Goal: Information Seeking & Learning: Learn about a topic

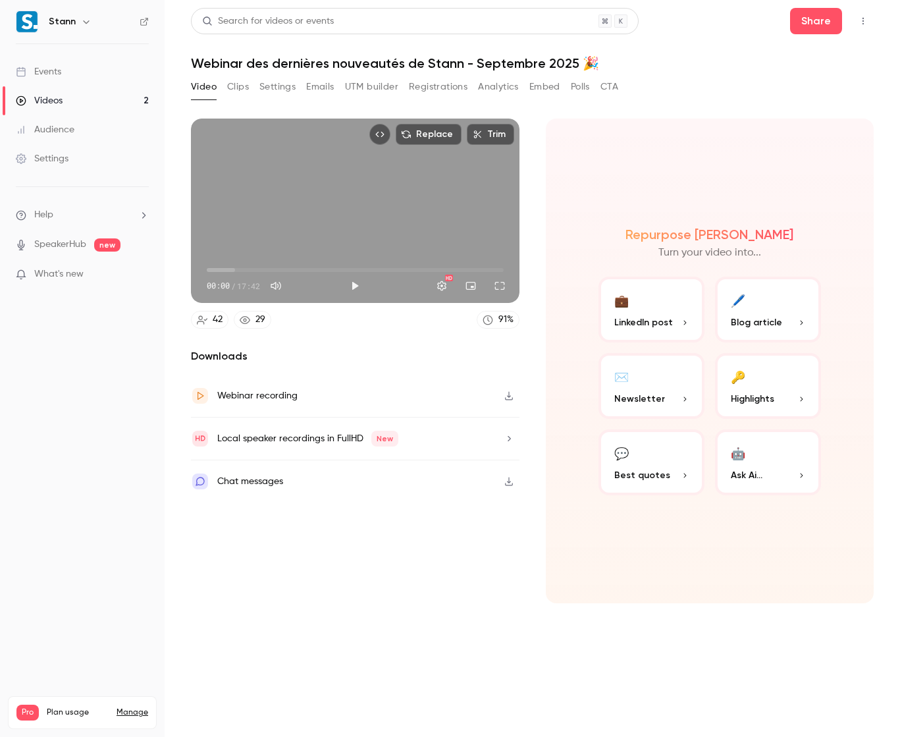
click at [121, 107] on link "Videos 2" at bounding box center [82, 100] width 165 height 29
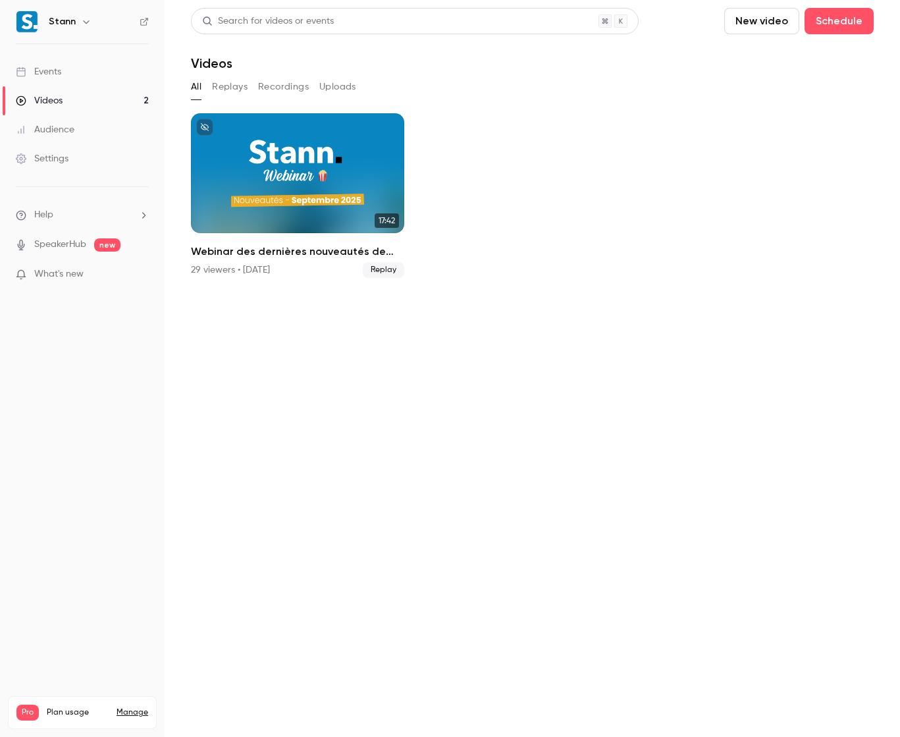
click at [235, 90] on button "Replays" at bounding box center [230, 86] width 36 height 21
click at [294, 90] on button "Recordings" at bounding box center [283, 86] width 51 height 21
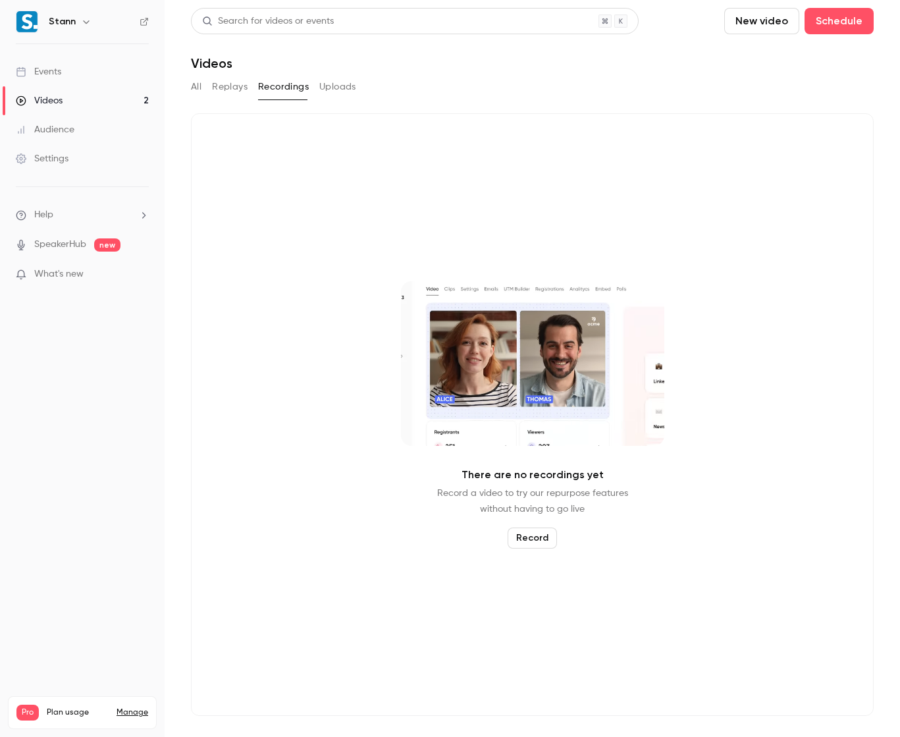
click at [351, 90] on button "Uploads" at bounding box center [337, 86] width 37 height 21
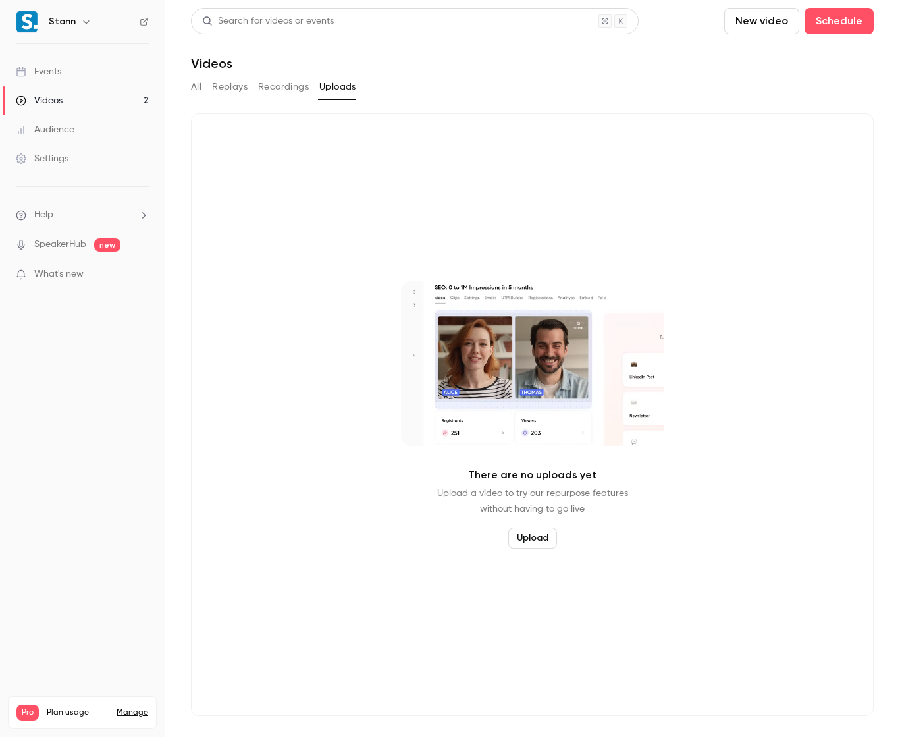
click at [215, 88] on button "Replays" at bounding box center [230, 86] width 36 height 21
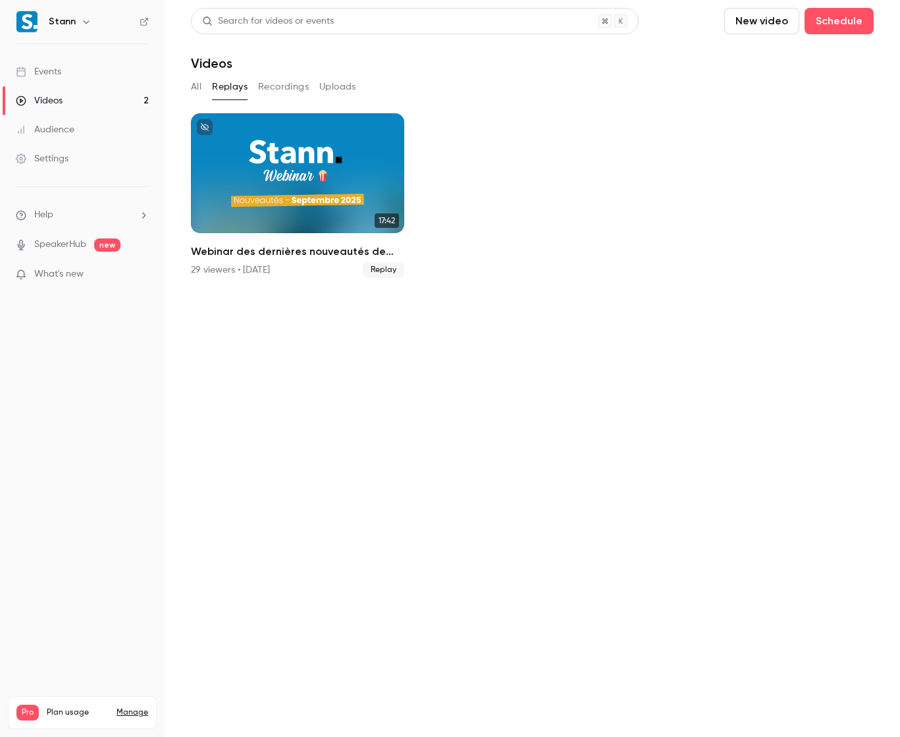
click at [185, 86] on main "Search for videos or events New video Schedule Videos All Replays Recordings Up…" at bounding box center [532, 368] width 735 height 737
click at [190, 84] on main "Search for videos or events New video Schedule Videos All Replays Recordings Up…" at bounding box center [532, 368] width 735 height 737
click at [197, 82] on button "All" at bounding box center [196, 86] width 11 height 21
click at [82, 68] on link "Events" at bounding box center [82, 71] width 165 height 29
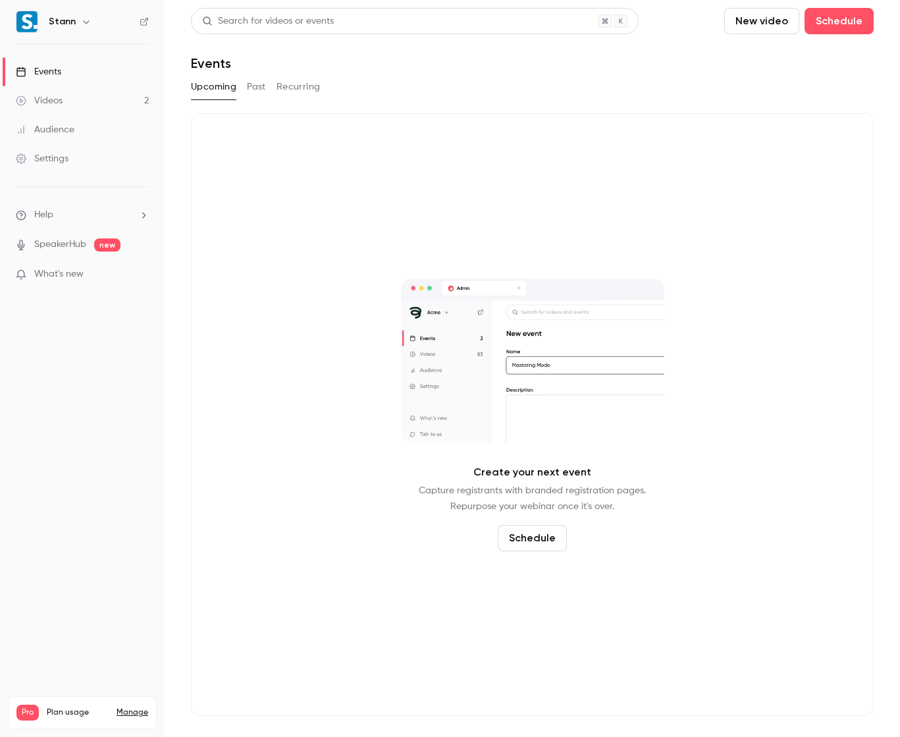
click at [253, 100] on div "Upcoming Past Recurring" at bounding box center [532, 89] width 683 height 26
click at [257, 85] on button "Past" at bounding box center [256, 86] width 19 height 21
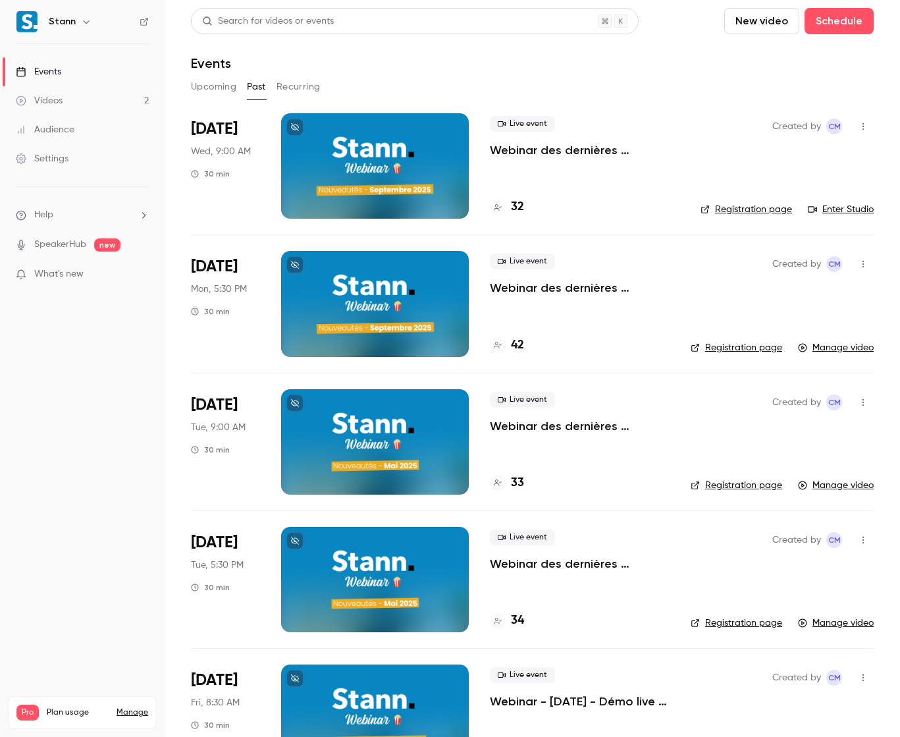
click at [417, 171] on div at bounding box center [375, 165] width 188 height 105
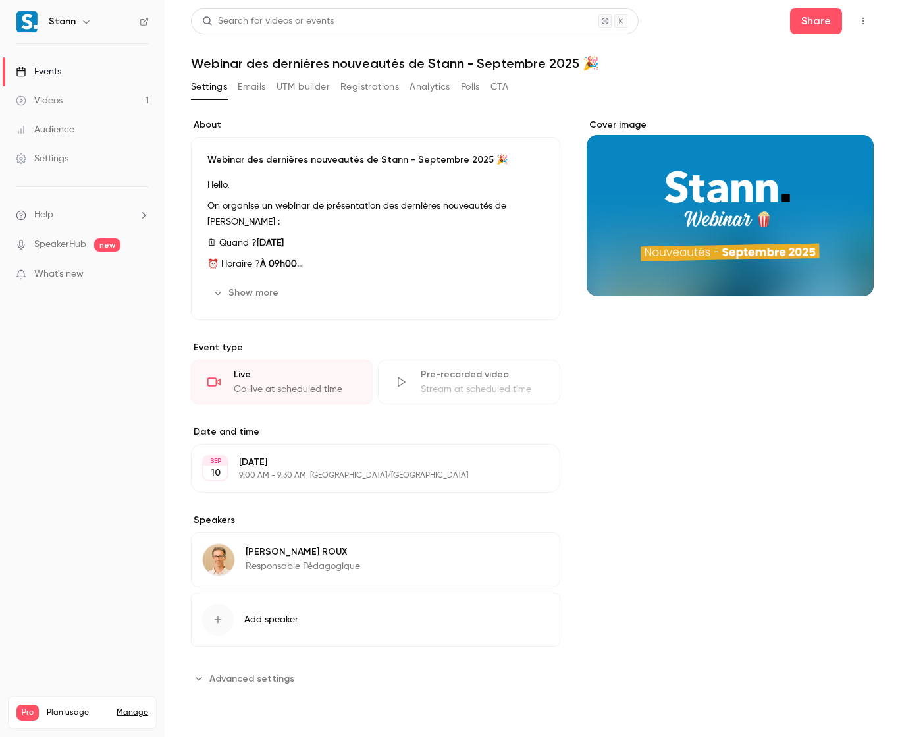
click at [627, 406] on div "Cover image" at bounding box center [730, 404] width 287 height 570
click at [266, 295] on button "Show more" at bounding box center [246, 292] width 79 height 21
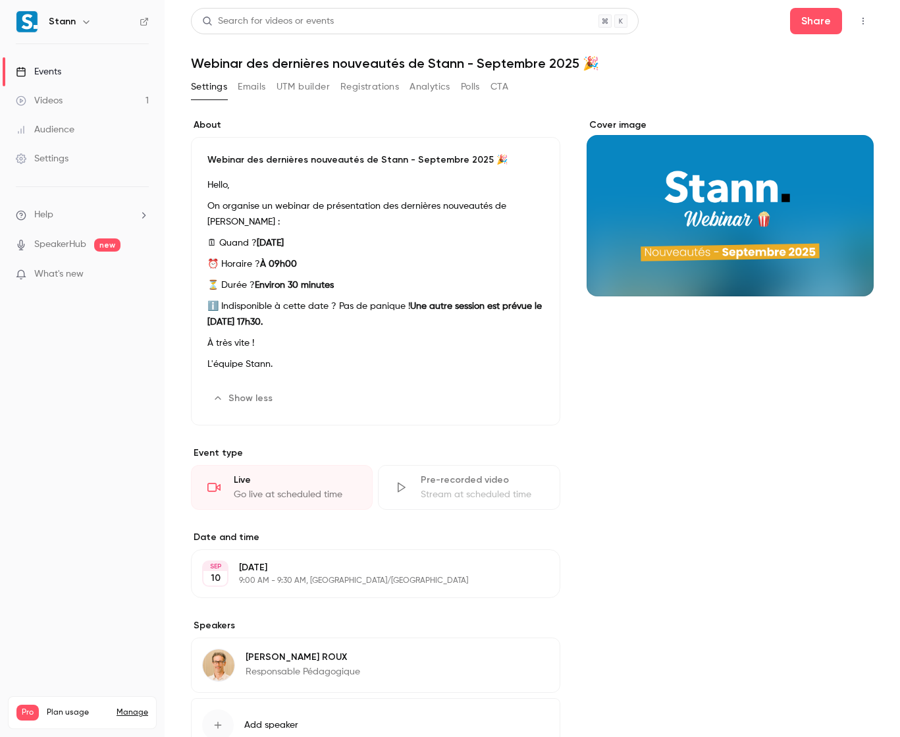
click at [680, 447] on div "Cover image" at bounding box center [730, 457] width 287 height 676
